Goal: Task Accomplishment & Management: Complete application form

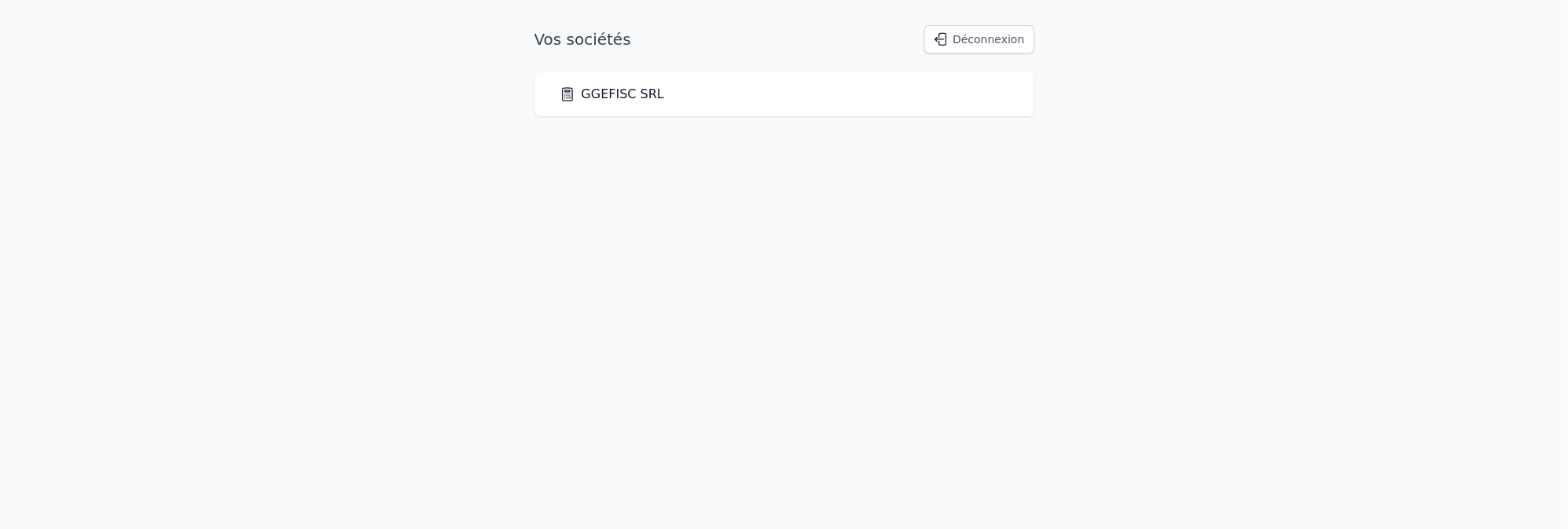
click at [628, 89] on link "GGEFISC SRL" at bounding box center [612, 94] width 105 height 18
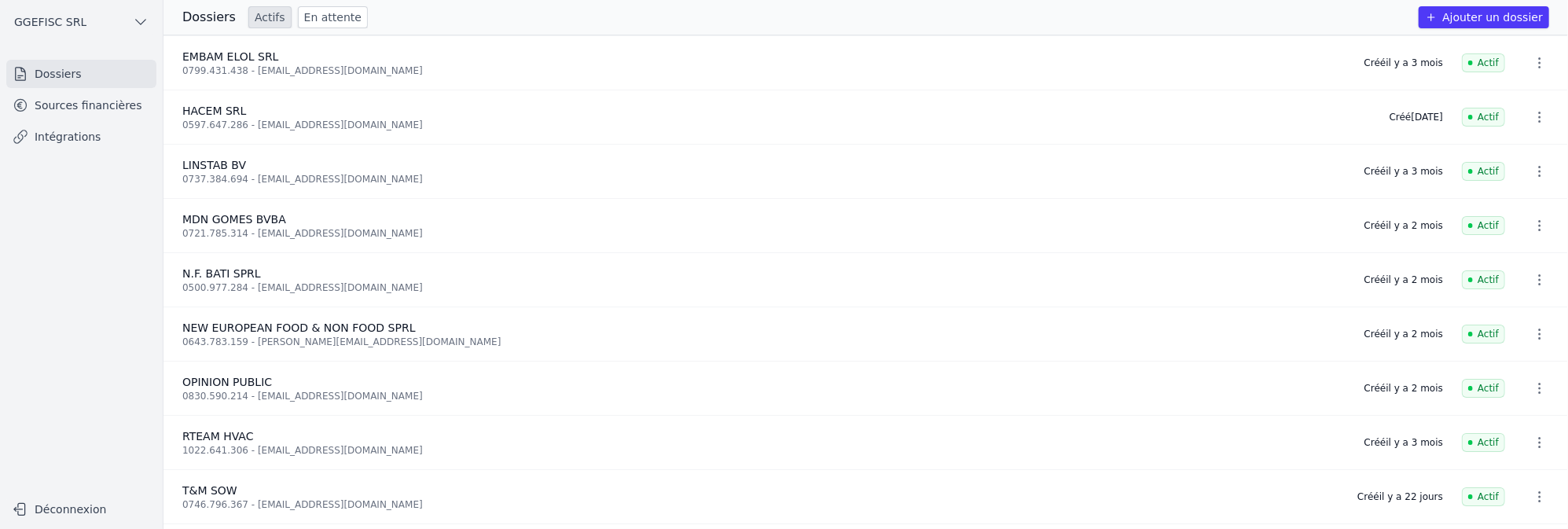
click at [1464, 18] on button "Ajouter un dossier" at bounding box center [1484, 17] width 131 height 22
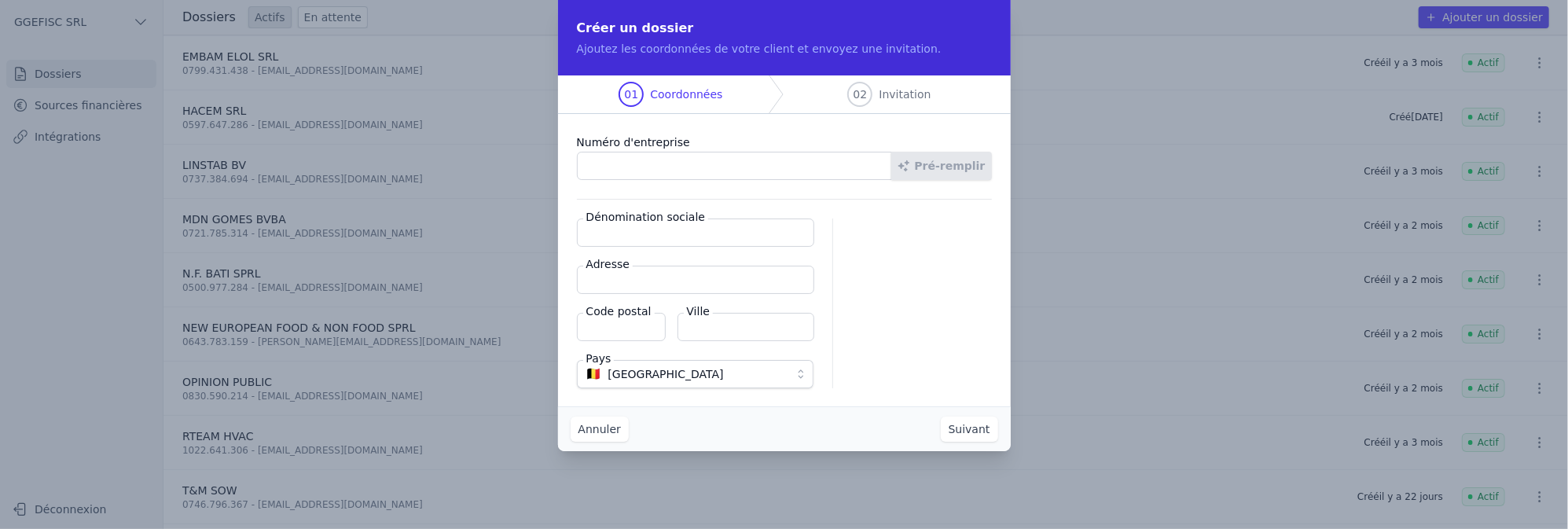
click at [724, 159] on input "Numéro d'entreprise" at bounding box center [734, 166] width 315 height 29
paste input "0840.031.282"
type input "0840.031.282"
click at [945, 168] on button "Pré-remplir" at bounding box center [940, 166] width 100 height 29
type input "PJF CONSTRUCT SRL"
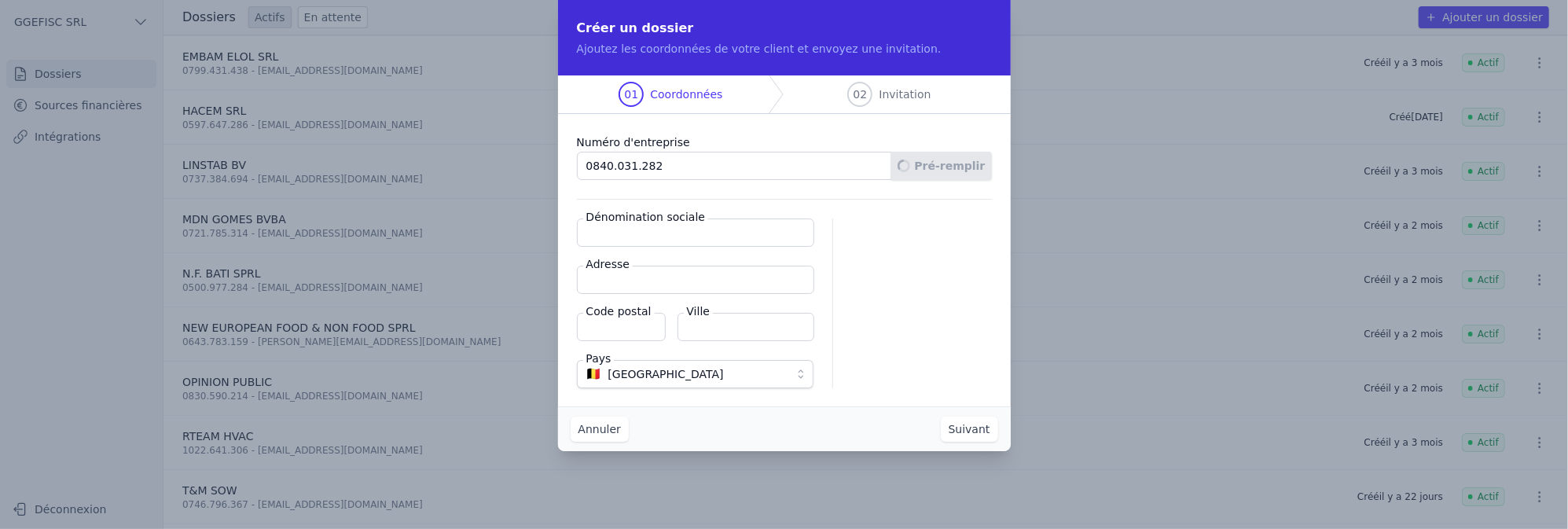
type input "Rue [PERSON_NAME] 153"
type input "1060"
type input "[GEOGRAPHIC_DATA]"
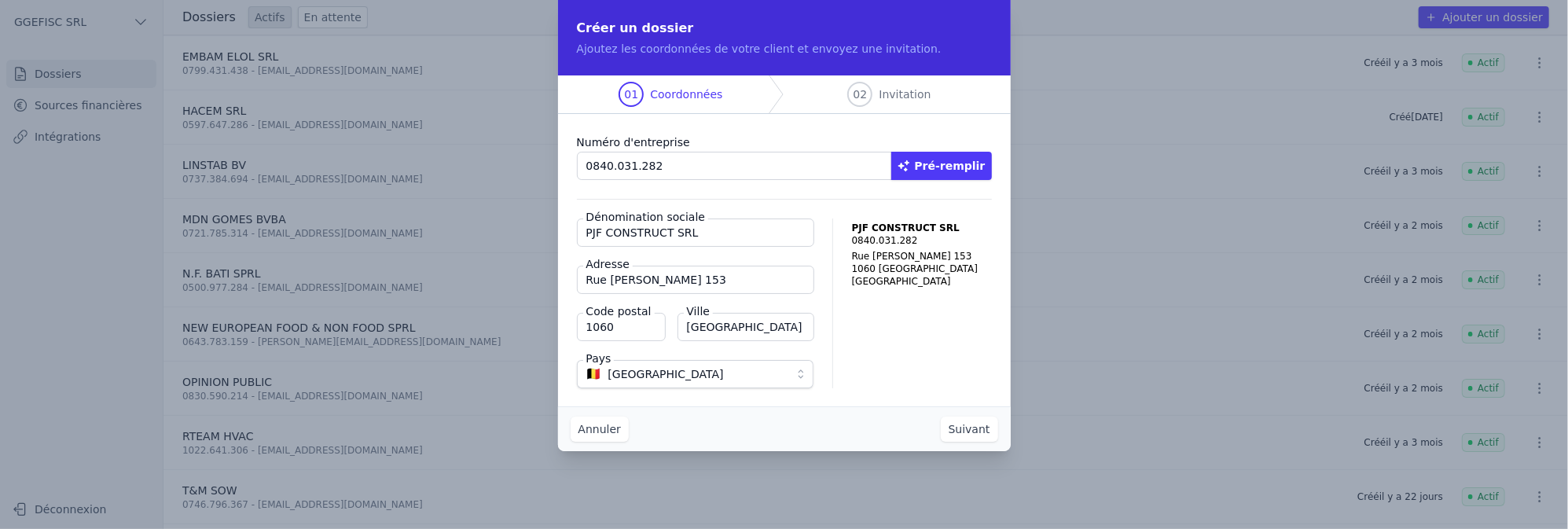
click at [974, 432] on button "Suivant" at bounding box center [969, 429] width 57 height 25
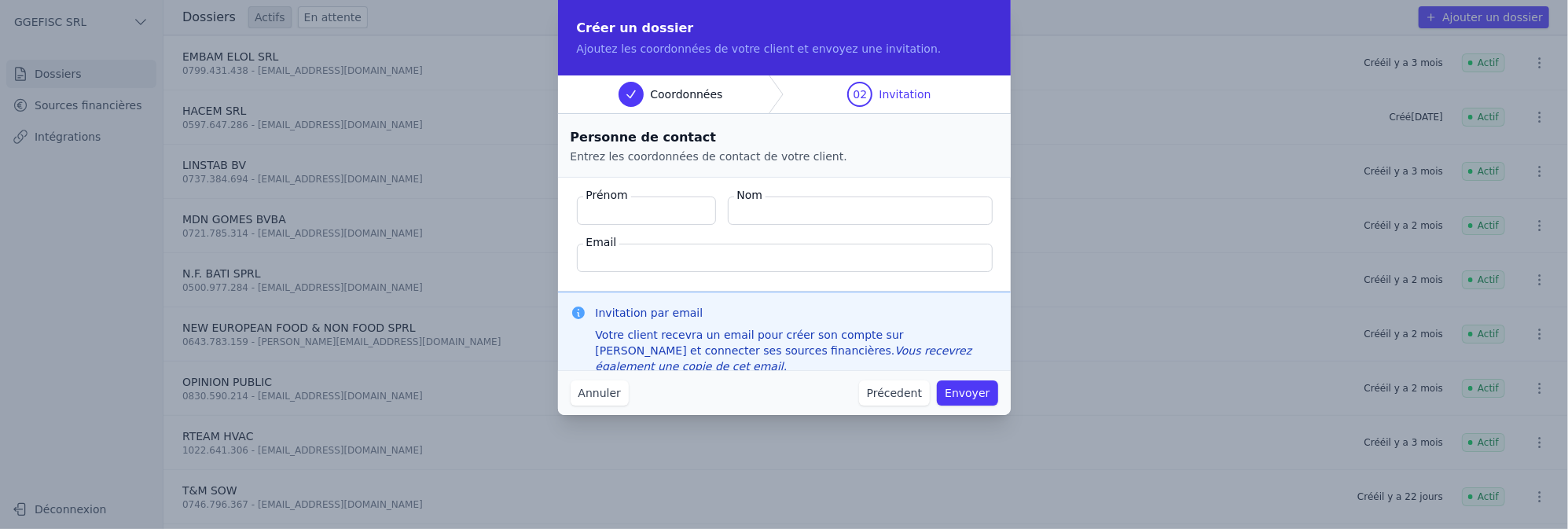
click at [667, 223] on input "Prénom" at bounding box center [646, 211] width 139 height 29
click at [832, 213] on input "Nom" at bounding box center [860, 211] width 265 height 29
paste input "DA [PERSON_NAME]"
type input "DA [PERSON_NAME]"
click at [639, 215] on input "Prénom" at bounding box center [646, 211] width 139 height 29
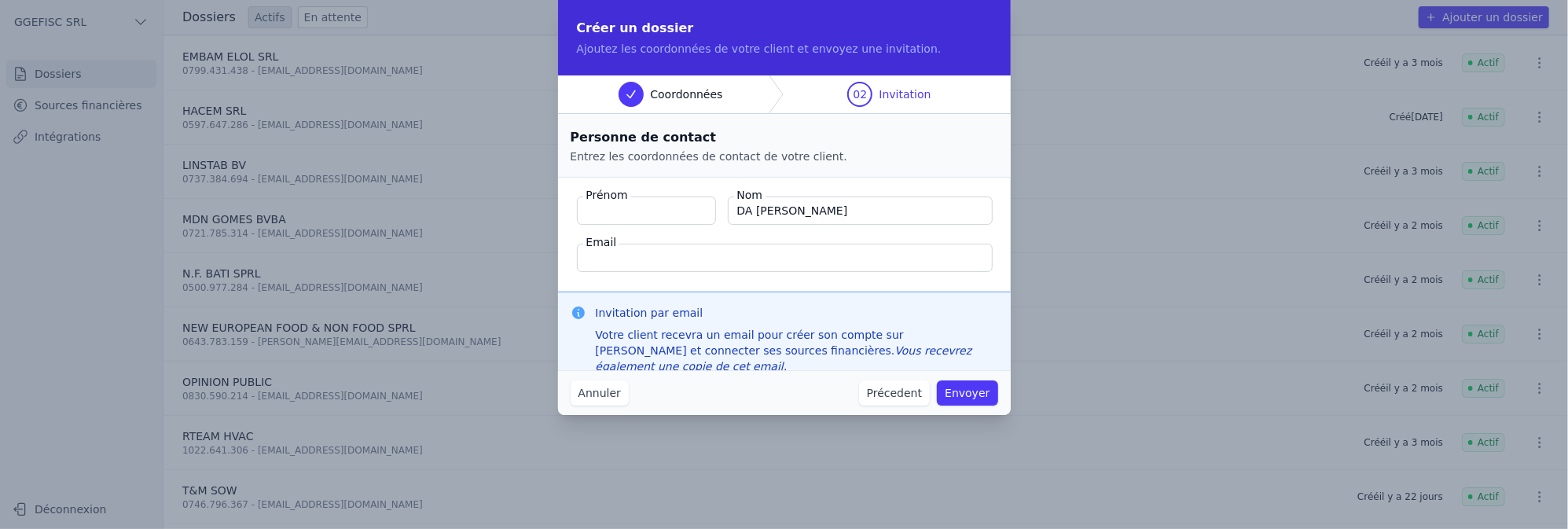
paste input "[PERSON_NAME]"
type input "[PERSON_NAME]"
click at [628, 264] on input "Email" at bounding box center [785, 258] width 416 height 29
paste input "[EMAIL_ADDRESS][DOMAIN_NAME]"
type input "[EMAIL_ADDRESS][DOMAIN_NAME]"
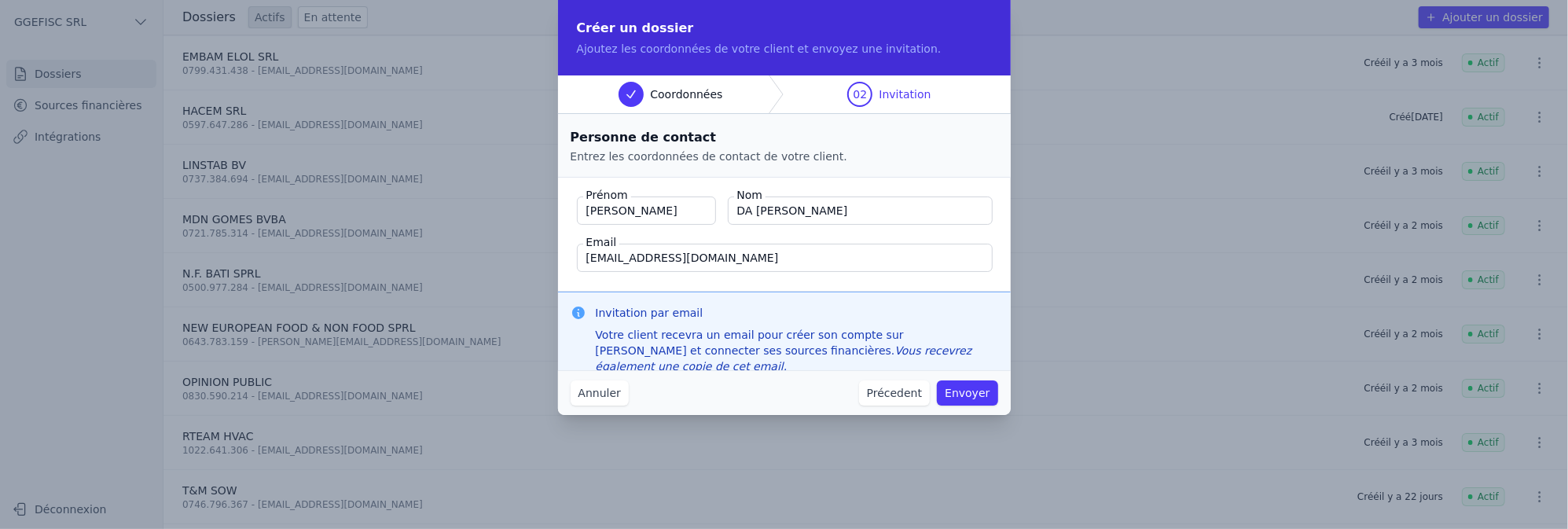
click at [987, 408] on div "Annuler Précedent Envoyer" at bounding box center [784, 392] width 453 height 45
click at [982, 391] on button "Envoyer" at bounding box center [967, 392] width 61 height 25
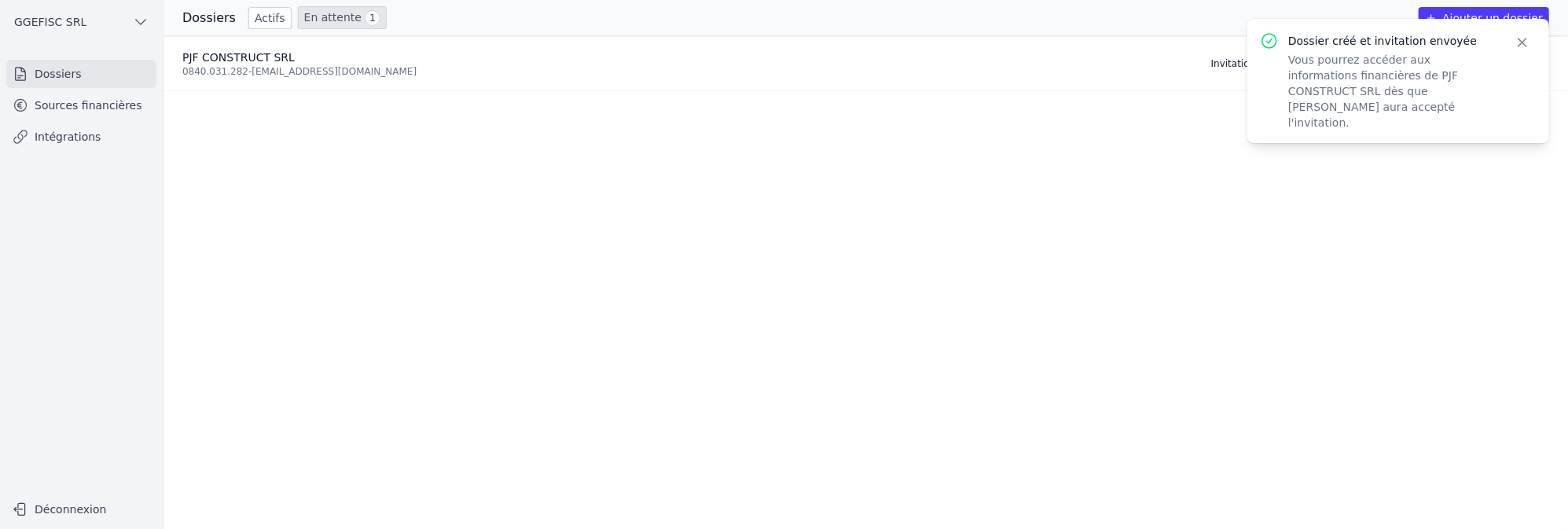
click at [1521, 42] on icon "button" at bounding box center [1522, 42] width 8 height 8
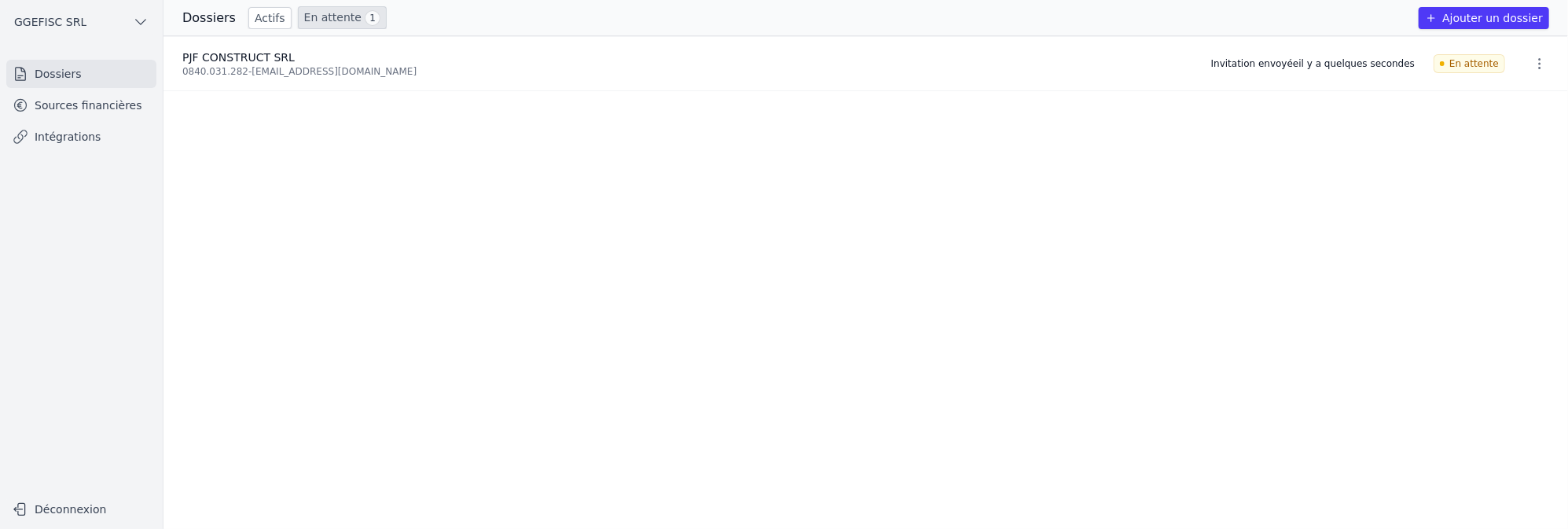
click at [257, 66] on div "0840.031.282 - [EMAIL_ADDRESS][DOMAIN_NAME]" at bounding box center [686, 72] width 1009 height 13
drag, startPoint x: 271, startPoint y: 70, endPoint x: 705, endPoint y: 127, distance: 437.7
click at [278, 70] on div "0840.031.282 - [EMAIL_ADDRESS][DOMAIN_NAME]" at bounding box center [686, 72] width 1009 height 13
click at [1533, 57] on icon "button" at bounding box center [1539, 63] width 16 height 16
click at [232, 57] on div at bounding box center [784, 264] width 1568 height 529
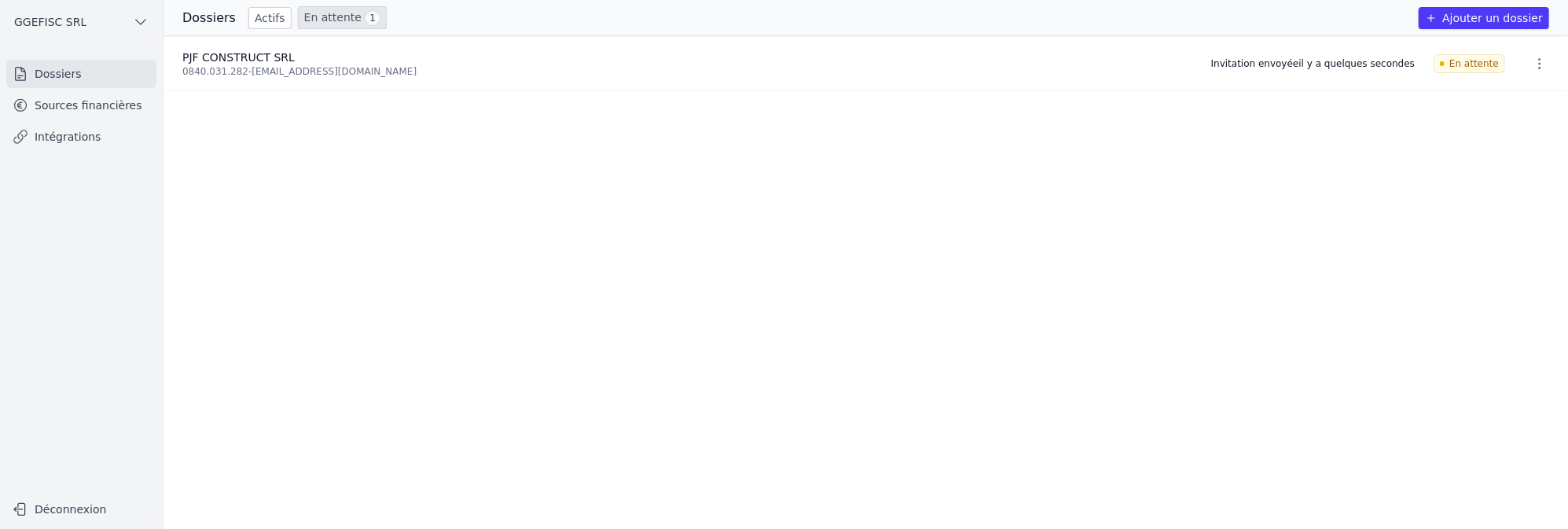
click at [328, 17] on link "En attente 1" at bounding box center [342, 17] width 89 height 23
click at [336, 15] on link "En attente 1" at bounding box center [342, 17] width 89 height 23
click at [272, 40] on main "Dossiers Actifs En attente 1 Ajouter un dossier PJF CONSTRUCT SRL 0840.031.282 …" at bounding box center [784, 264] width 1568 height 529
click at [237, 4] on div "Dossiers Actifs En attente 1 Ajouter un dossier" at bounding box center [866, 17] width 1404 height 36
drag, startPoint x: 1129, startPoint y: 132, endPoint x: 1215, endPoint y: 121, distance: 86.7
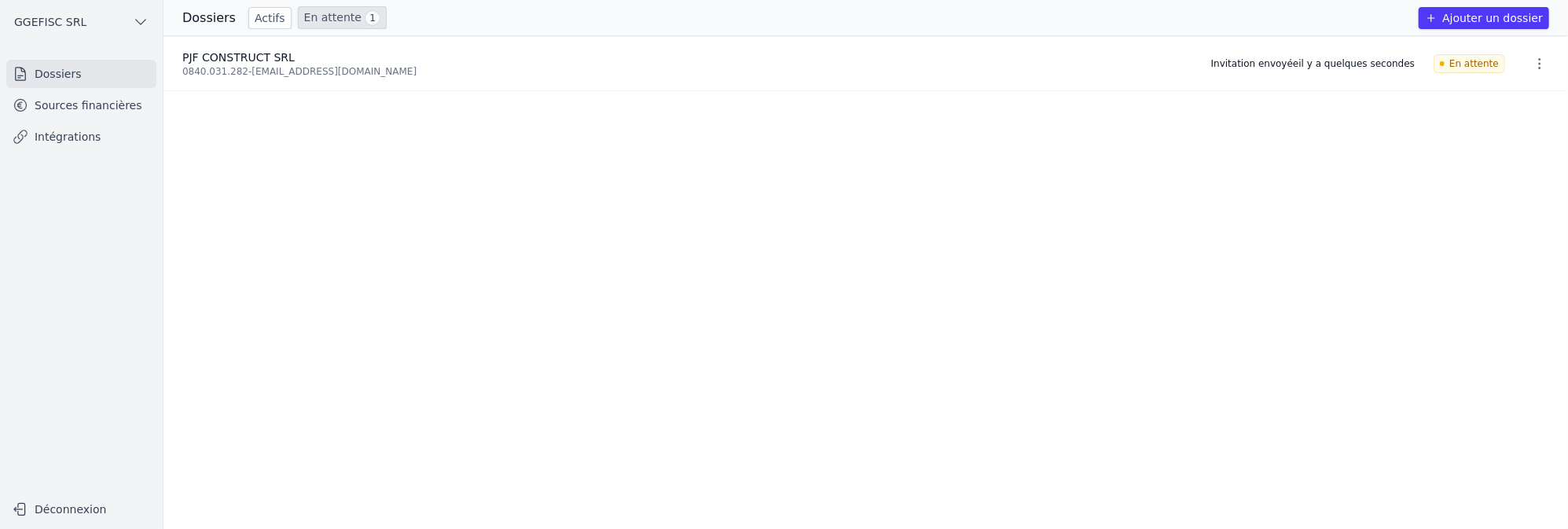
click at [1130, 132] on ul "PJF CONSTRUCT SRL 0840.031.282 - [EMAIL_ADDRESS][DOMAIN_NAME] Invitation envoyé…" at bounding box center [866, 282] width 1404 height 492
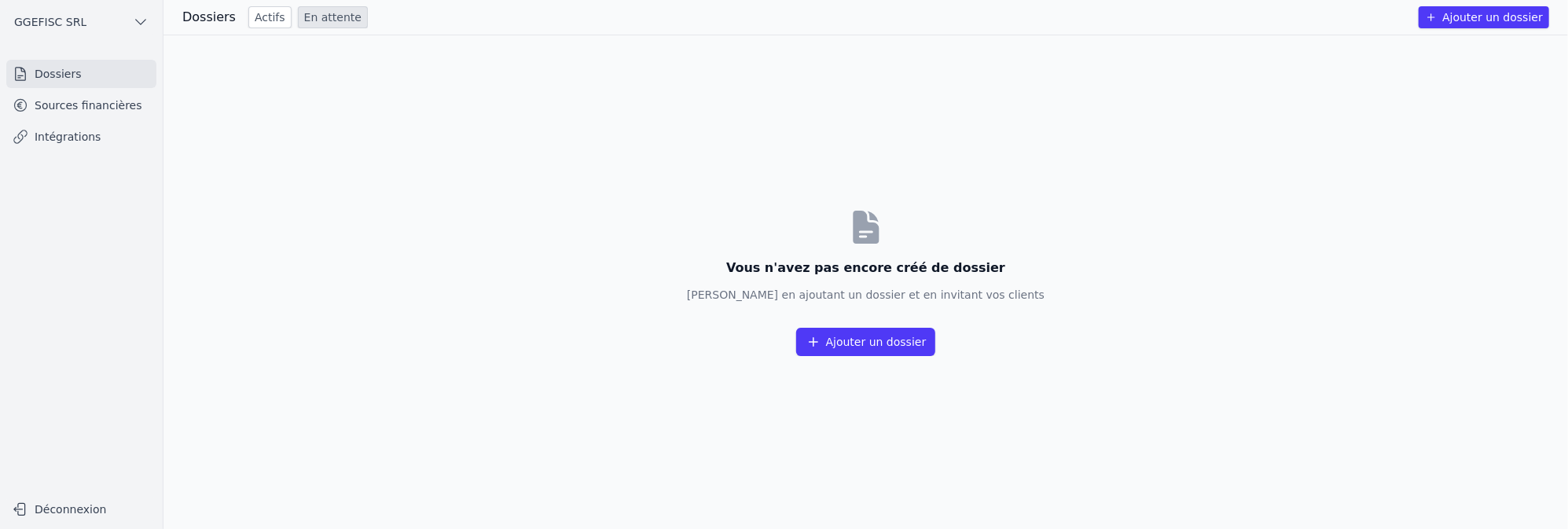
click at [54, 74] on link "Dossiers" at bounding box center [81, 74] width 150 height 29
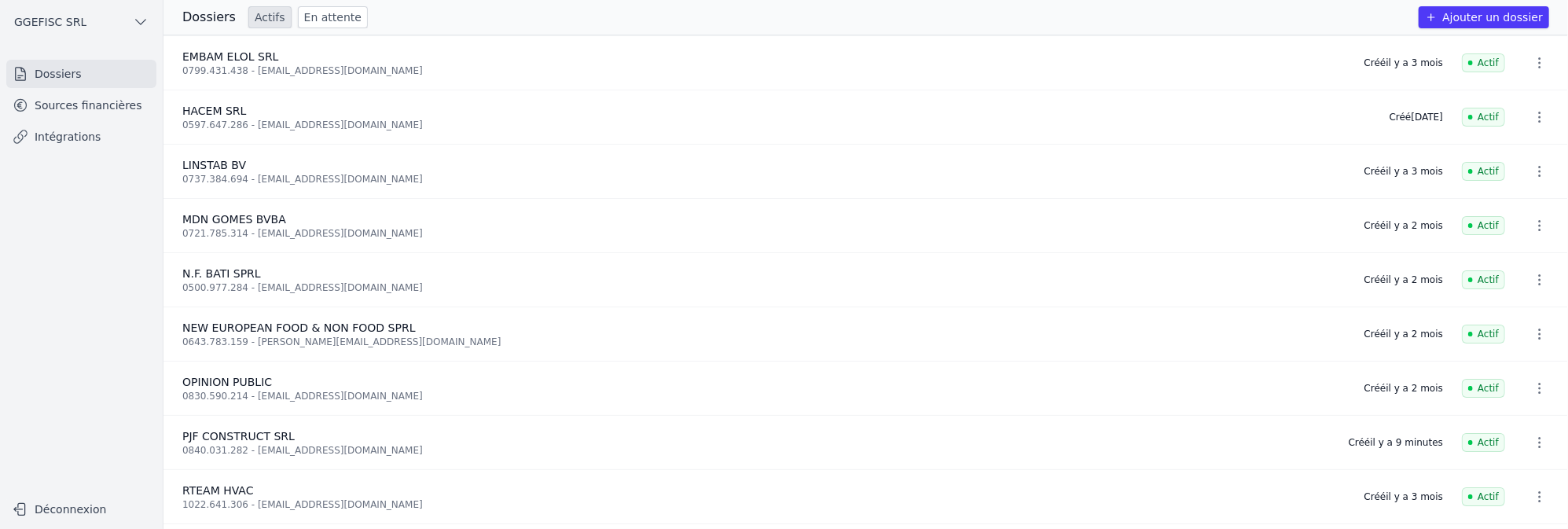
scroll to position [213, 0]
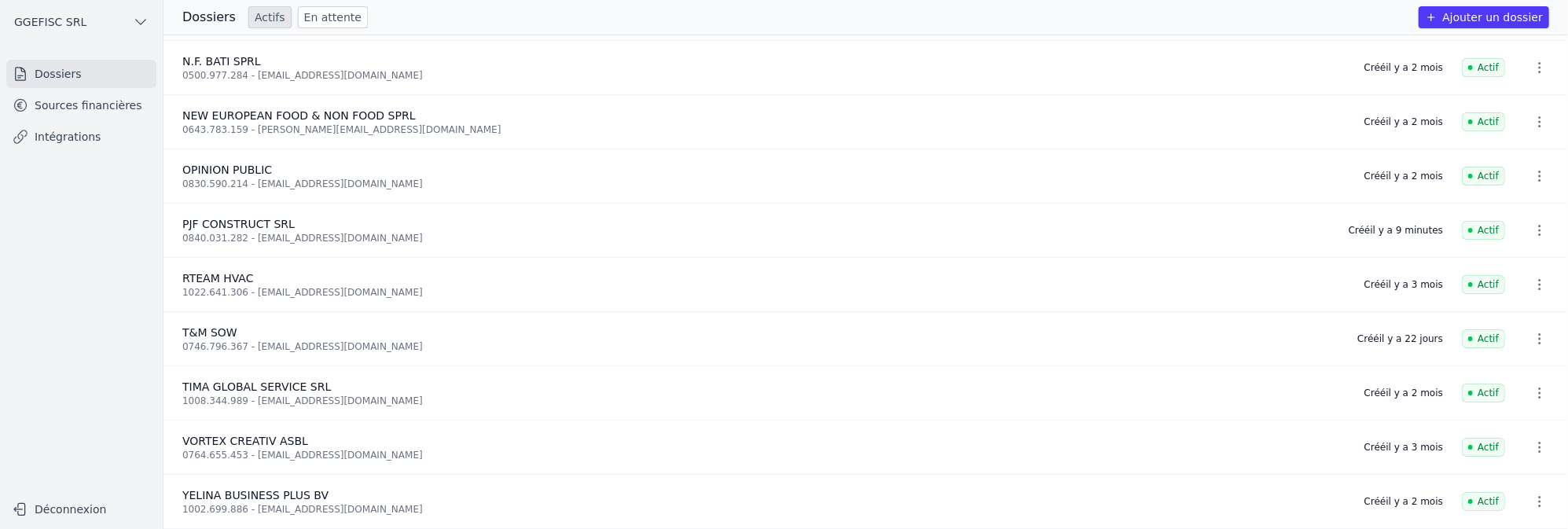
click at [260, 232] on div "0840.031.282 - tinando@live.fr" at bounding box center [755, 238] width 1147 height 13
click at [232, 232] on div "0840.031.282 - tinando@live.fr" at bounding box center [755, 238] width 1147 height 13
click at [1536, 223] on icon "button" at bounding box center [1539, 230] width 16 height 16
click at [202, 220] on div at bounding box center [784, 264] width 1568 height 529
click at [249, 218] on span "PJF CONSTRUCT SRL" at bounding box center [238, 224] width 112 height 13
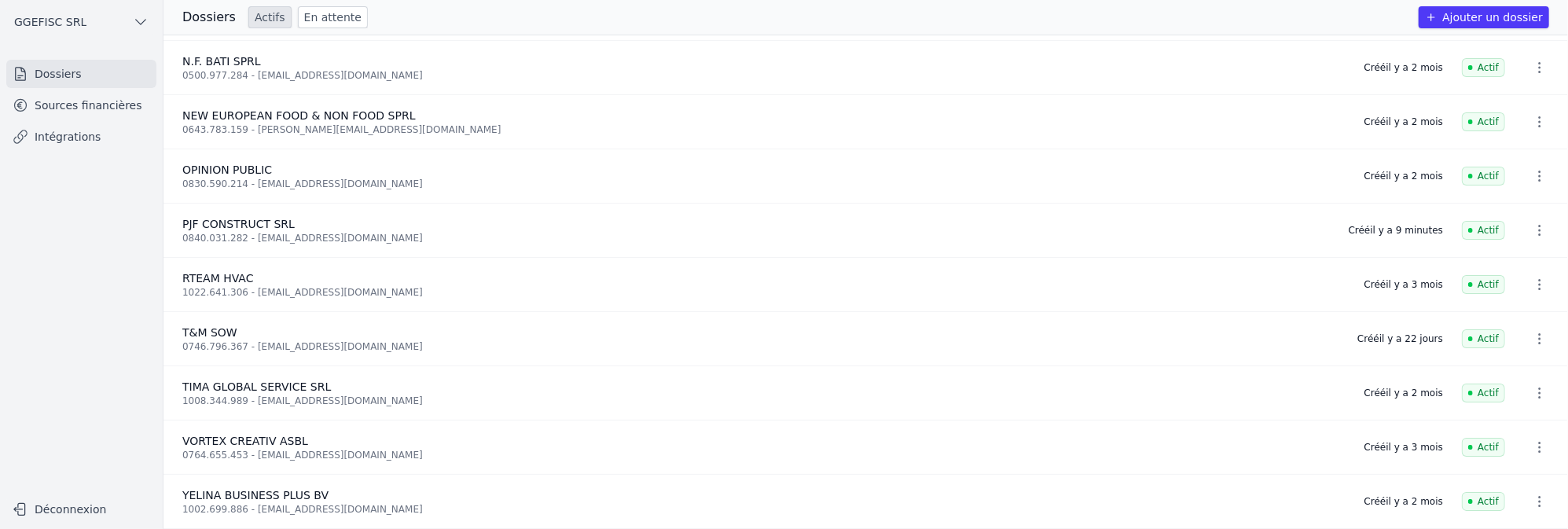
click at [63, 72] on link "Dossiers" at bounding box center [81, 74] width 150 height 29
click at [1536, 226] on icon "button" at bounding box center [1539, 230] width 16 height 16
drag, startPoint x: 1349, startPoint y: 230, endPoint x: 1351, endPoint y: 223, distance: 7.3
click at [1351, 224] on div at bounding box center [784, 264] width 1568 height 529
click at [41, 104] on link "Sources financières" at bounding box center [81, 105] width 150 height 29
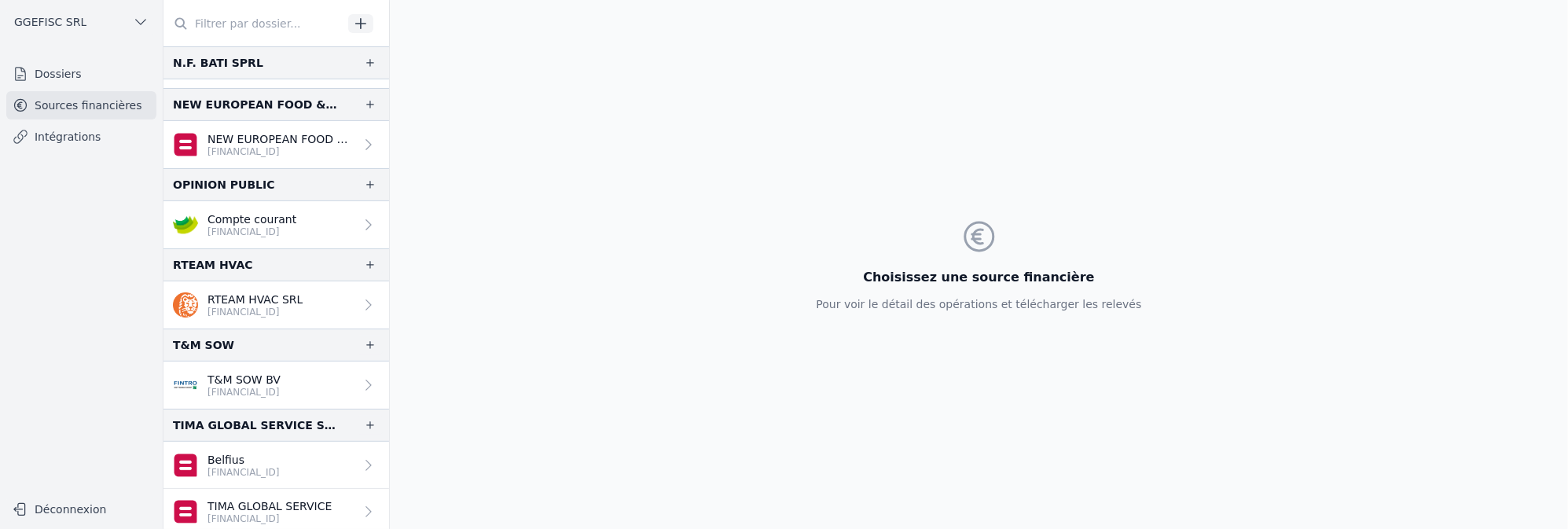
scroll to position [175, 0]
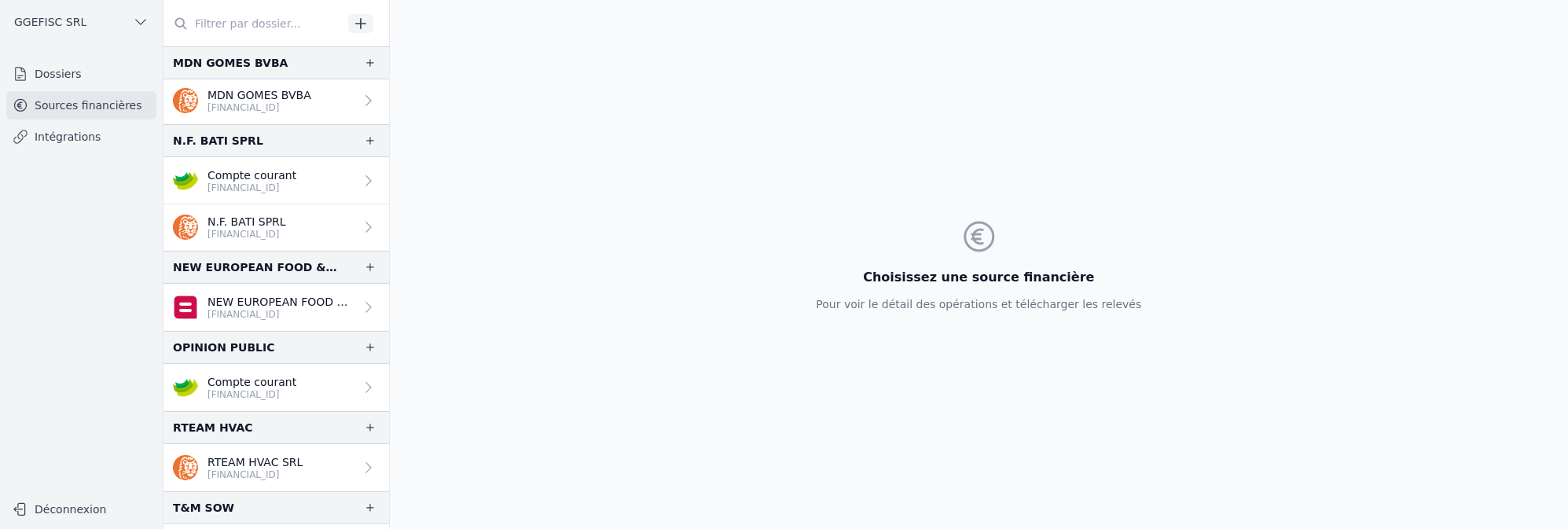
click at [239, 21] on input "text" at bounding box center [253, 23] width 179 height 29
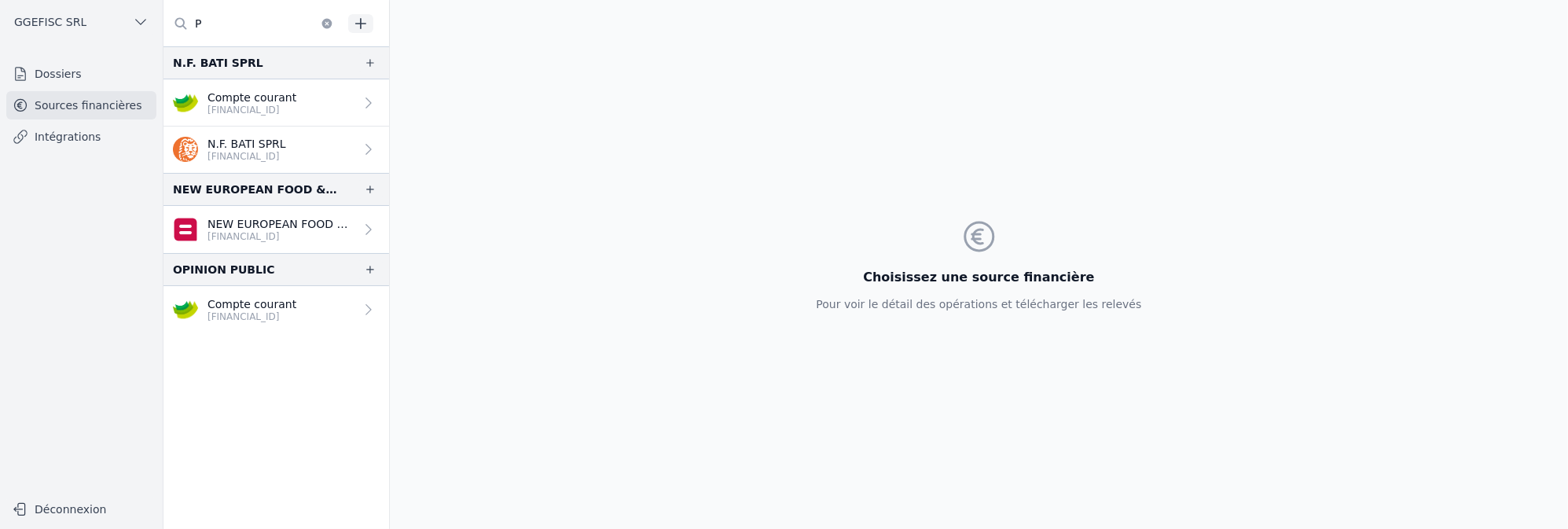
scroll to position [0, 0]
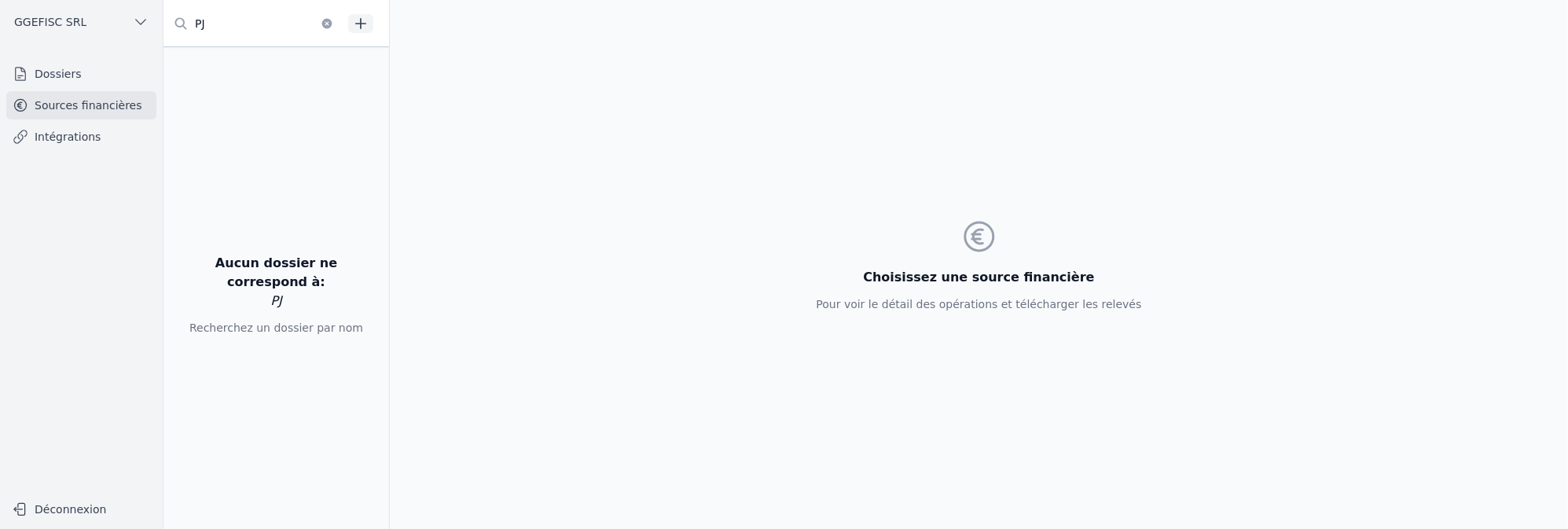
type input "P"
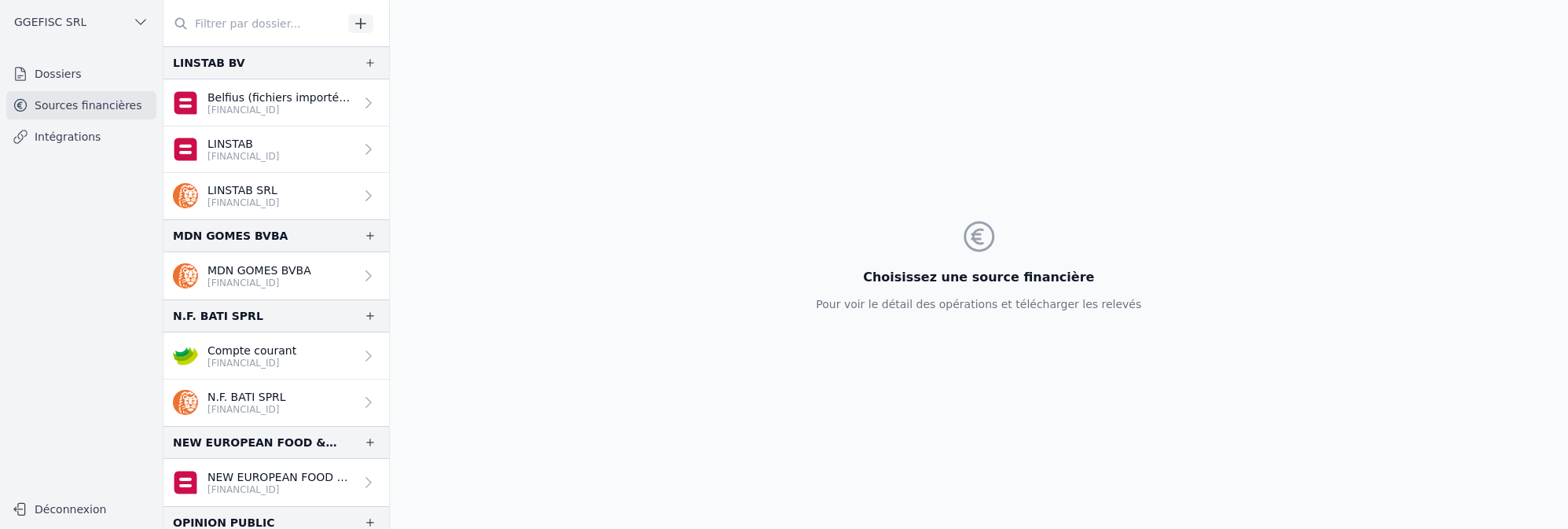
click at [61, 107] on link "Sources financières" at bounding box center [81, 105] width 150 height 29
click at [82, 97] on link "Sources financières" at bounding box center [81, 105] width 150 height 29
click at [79, 108] on link "Sources financières" at bounding box center [81, 105] width 150 height 29
click at [215, 110] on p "BE51 0689 5177 7262" at bounding box center [281, 110] width 147 height 13
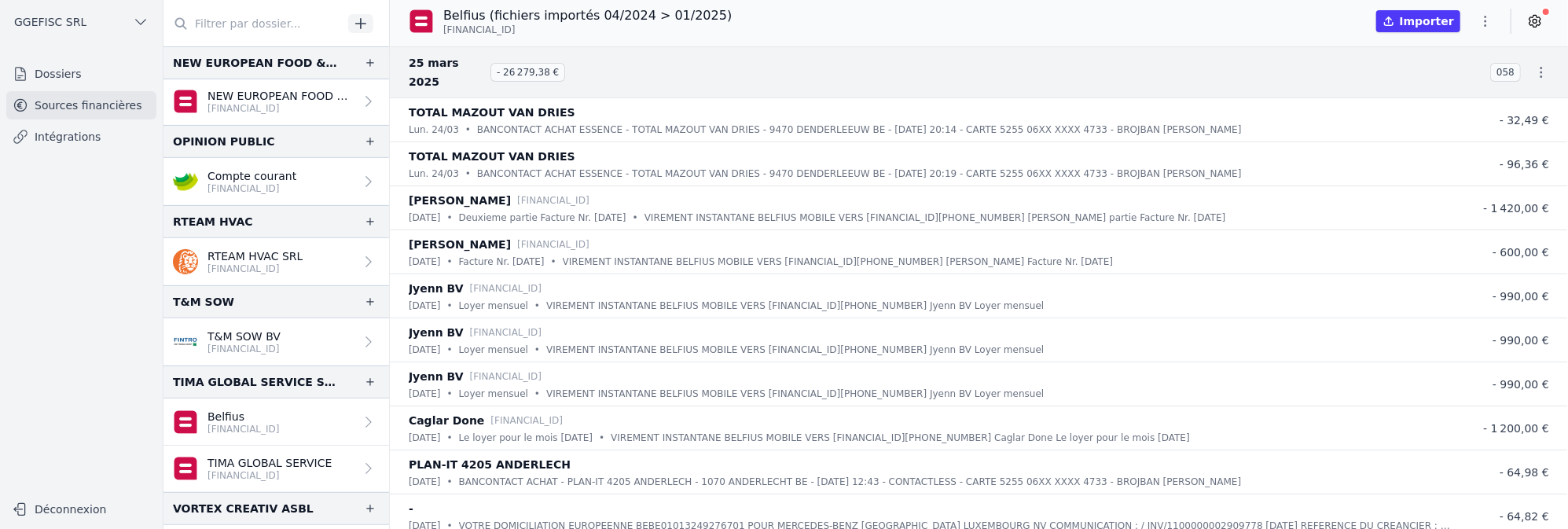
scroll to position [410, 0]
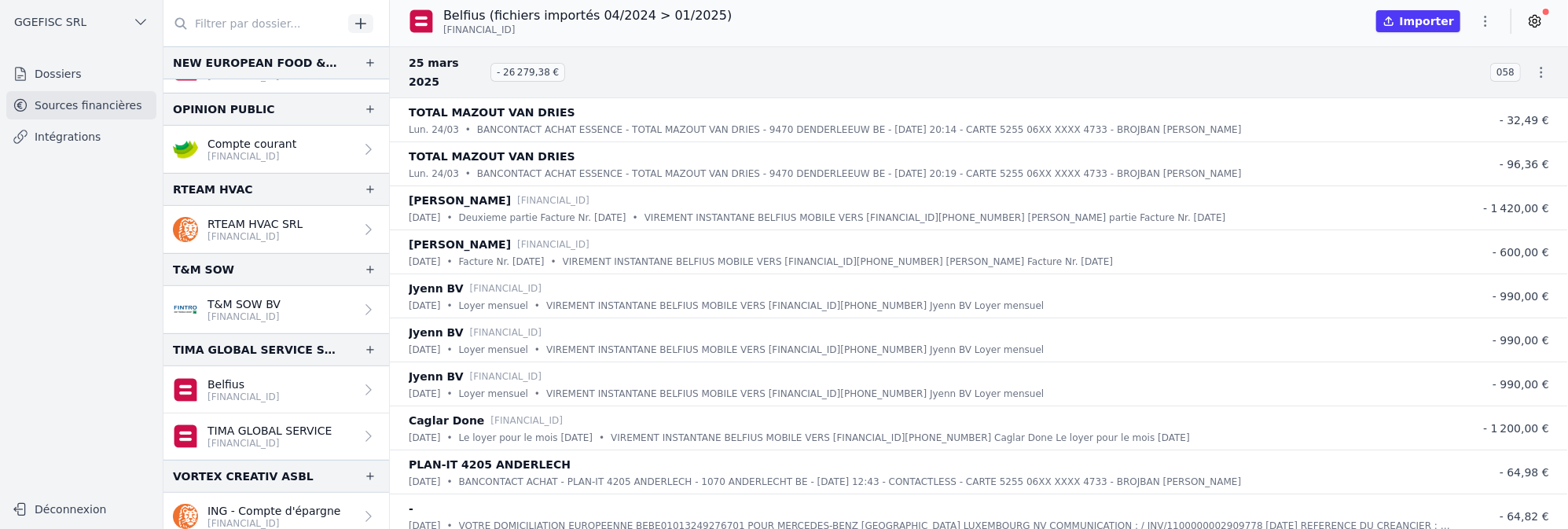
click at [66, 68] on link "Dossiers" at bounding box center [81, 74] width 150 height 29
